Goal: Navigation & Orientation: Go to known website

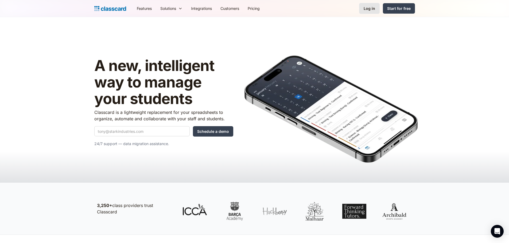
click at [374, 8] on div "Log in" at bounding box center [368, 9] width 11 height 6
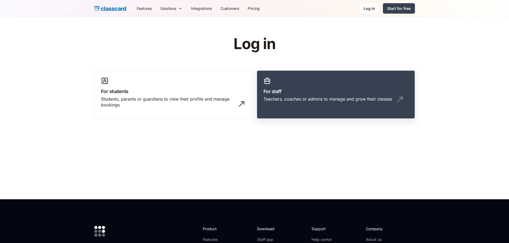
click at [304, 96] on link "For staff Teachers, coaches or admins to manage and grow their classes" at bounding box center [336, 94] width 158 height 49
click at [311, 104] on div "Teachers, coaches or admins to manage and grow their classes" at bounding box center [335, 101] width 145 height 10
